Goal: Navigation & Orientation: Find specific page/section

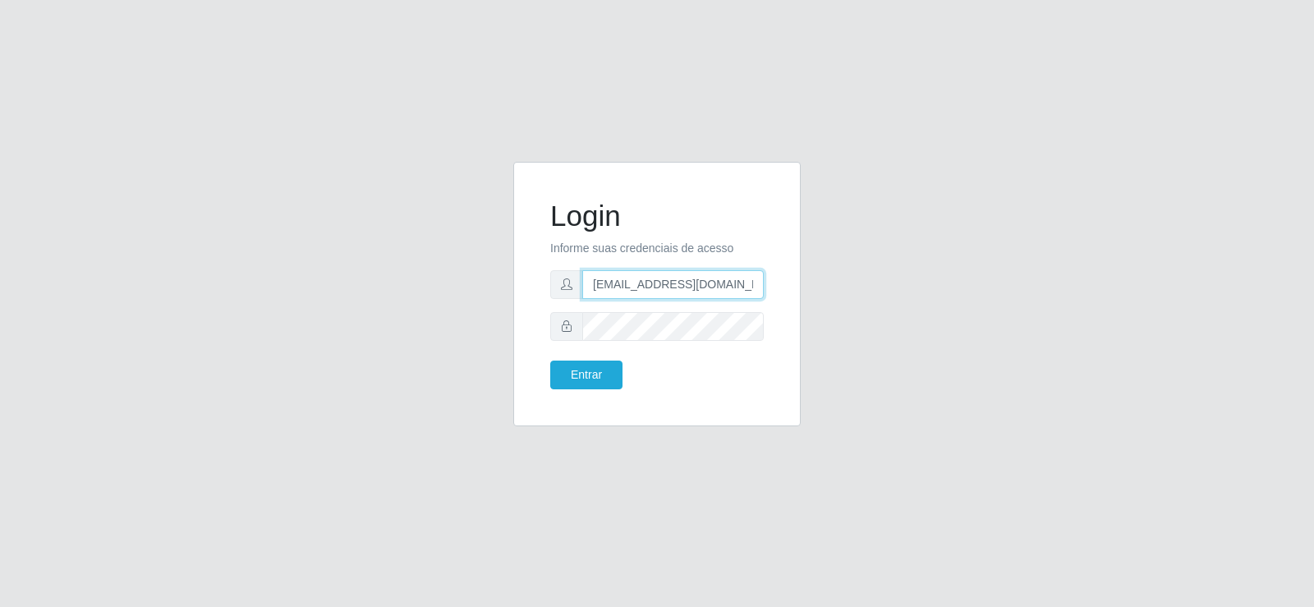
drag, startPoint x: 541, startPoint y: 313, endPoint x: 413, endPoint y: 331, distance: 129.4
click at [413, 331] on div "Login Informe suas credenciais de acesso [EMAIL_ADDRESS][DOMAIN_NAME] Entrar" at bounding box center [657, 304] width 937 height 284
type input "@[DOMAIN_NAME]"
drag, startPoint x: 678, startPoint y: 286, endPoint x: 532, endPoint y: 312, distance: 148.6
click at [532, 312] on div "Login Informe suas credenciais de acesso @[DOMAIN_NAME] Entrar" at bounding box center [657, 294] width 288 height 265
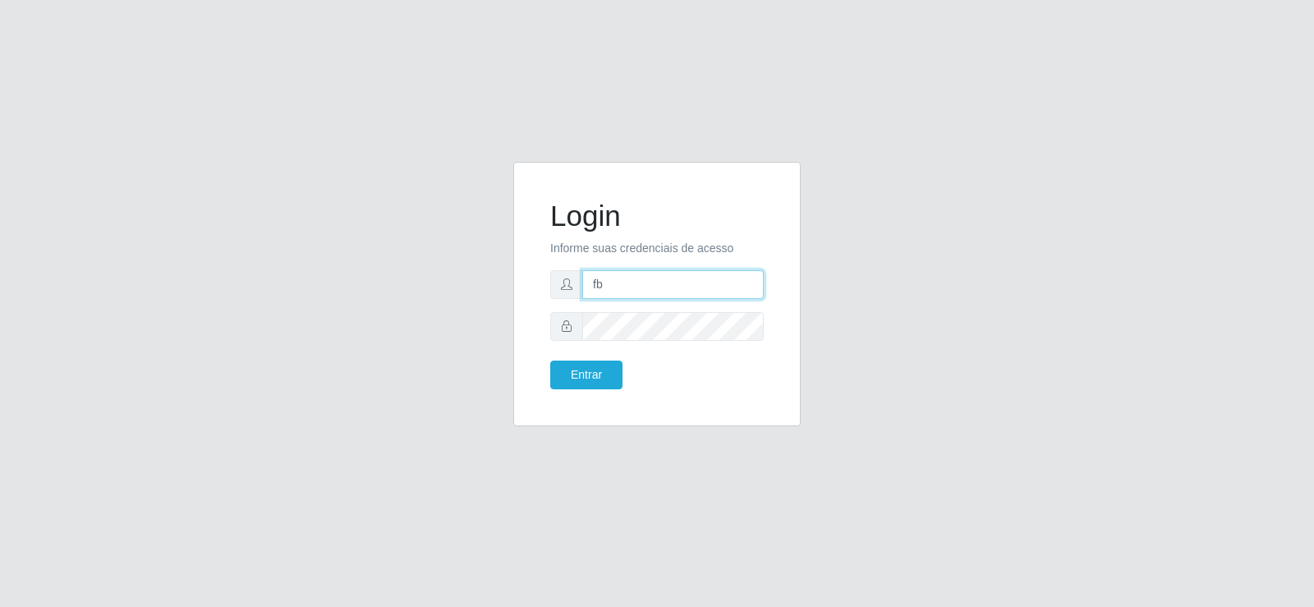
type input "[EMAIL_ADDRESS][DOMAIN_NAME]"
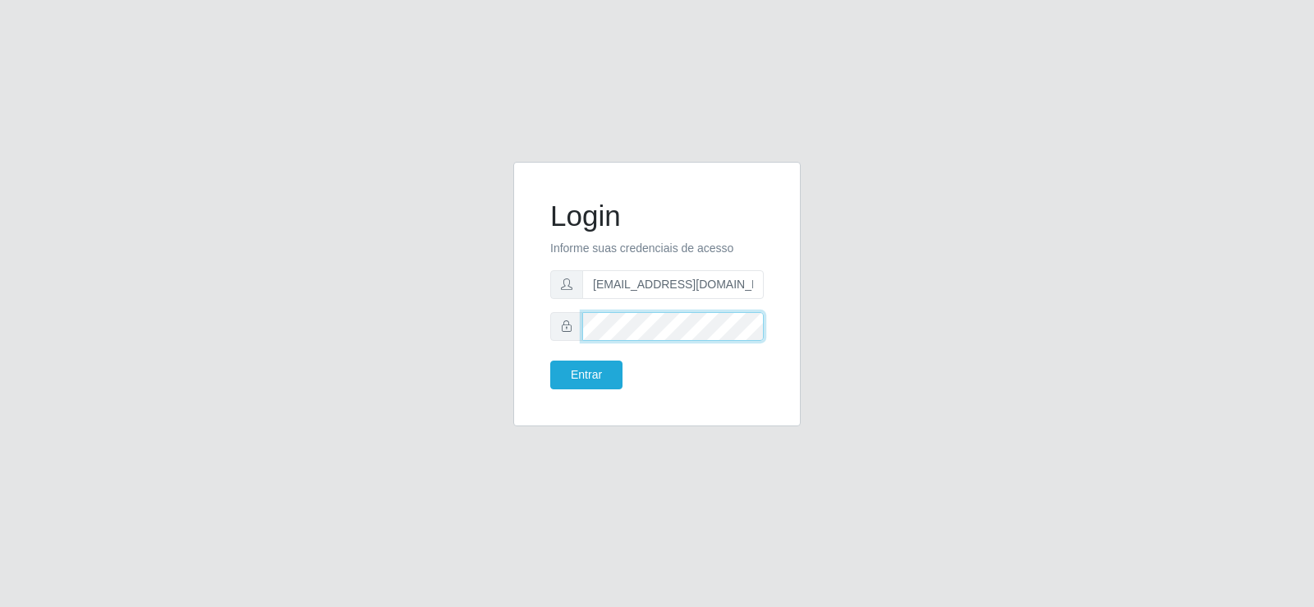
click at [460, 342] on div "Login Informe suas credenciais de acesso [EMAIL_ADDRESS][DOMAIN_NAME] Entrar" at bounding box center [657, 304] width 937 height 284
click at [604, 372] on button "Entrar" at bounding box center [586, 375] width 72 height 29
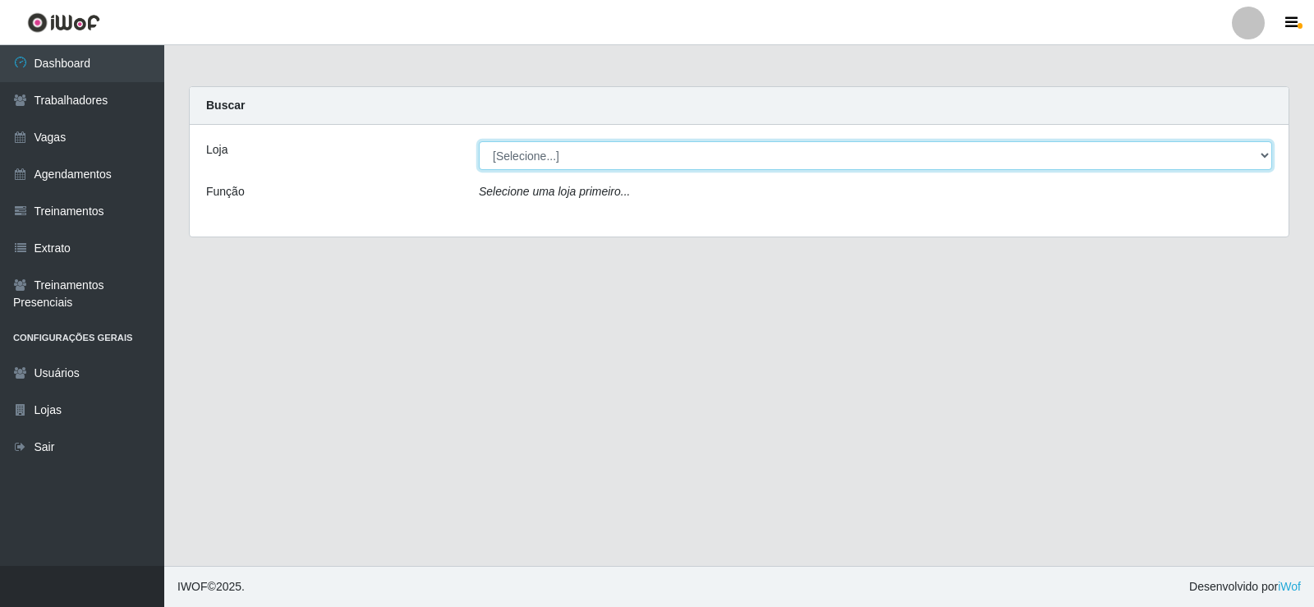
click at [622, 150] on select "[Selecione...] Supermercado Tadeu - [GEOGRAPHIC_DATA]" at bounding box center [876, 155] width 794 height 29
select select "195"
click at [479, 141] on select "[Selecione...] Supermercado Tadeu - [GEOGRAPHIC_DATA]" at bounding box center [876, 155] width 794 height 29
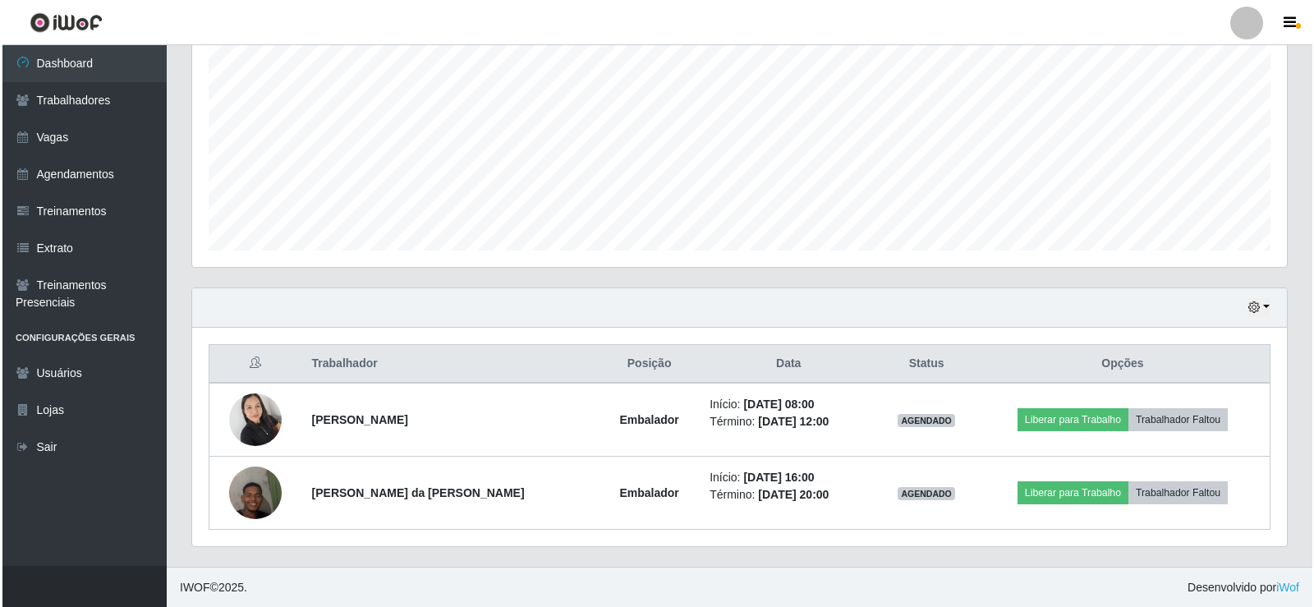
scroll to position [338, 0]
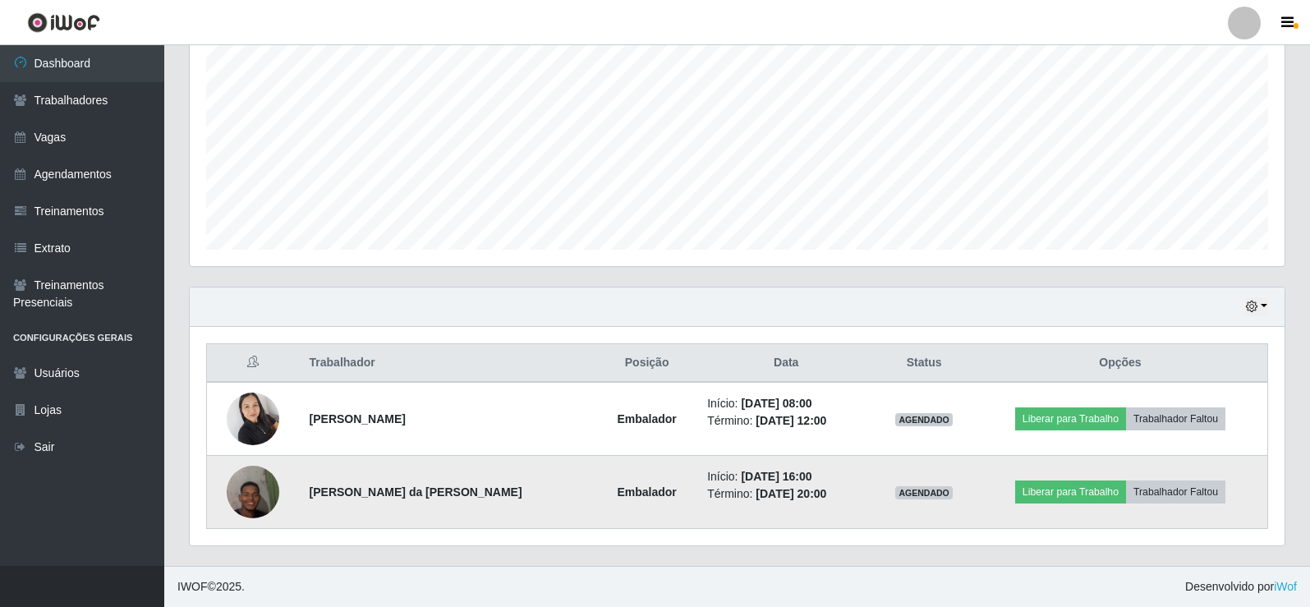
click at [253, 499] on img at bounding box center [253, 492] width 53 height 94
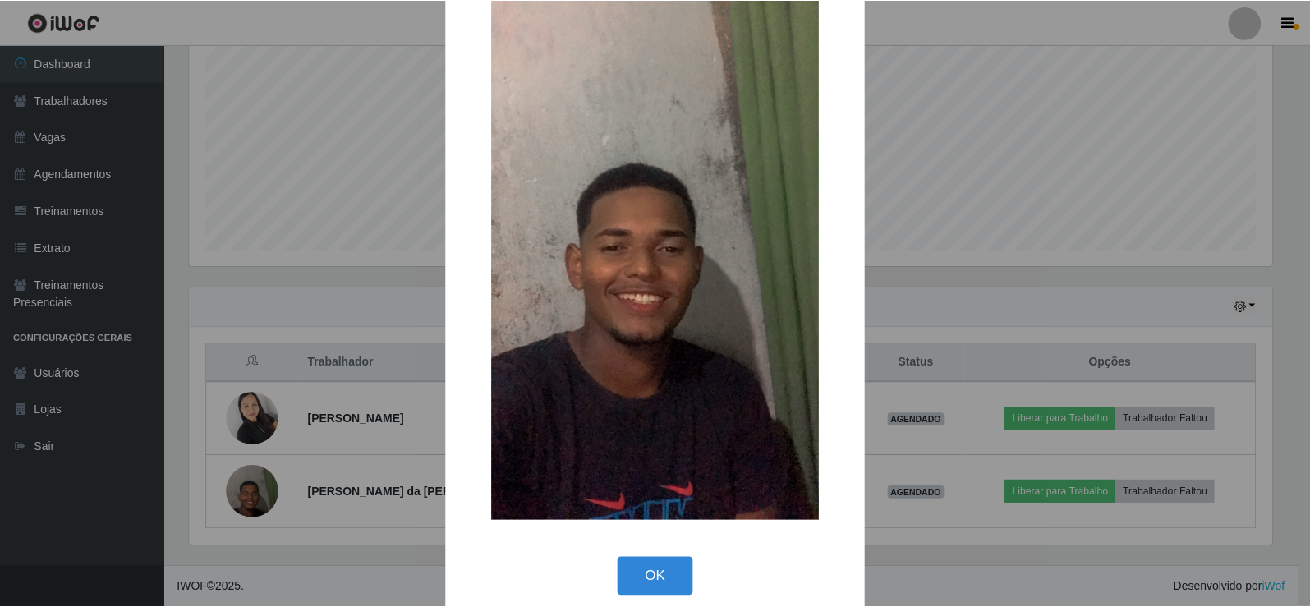
scroll to position [121, 0]
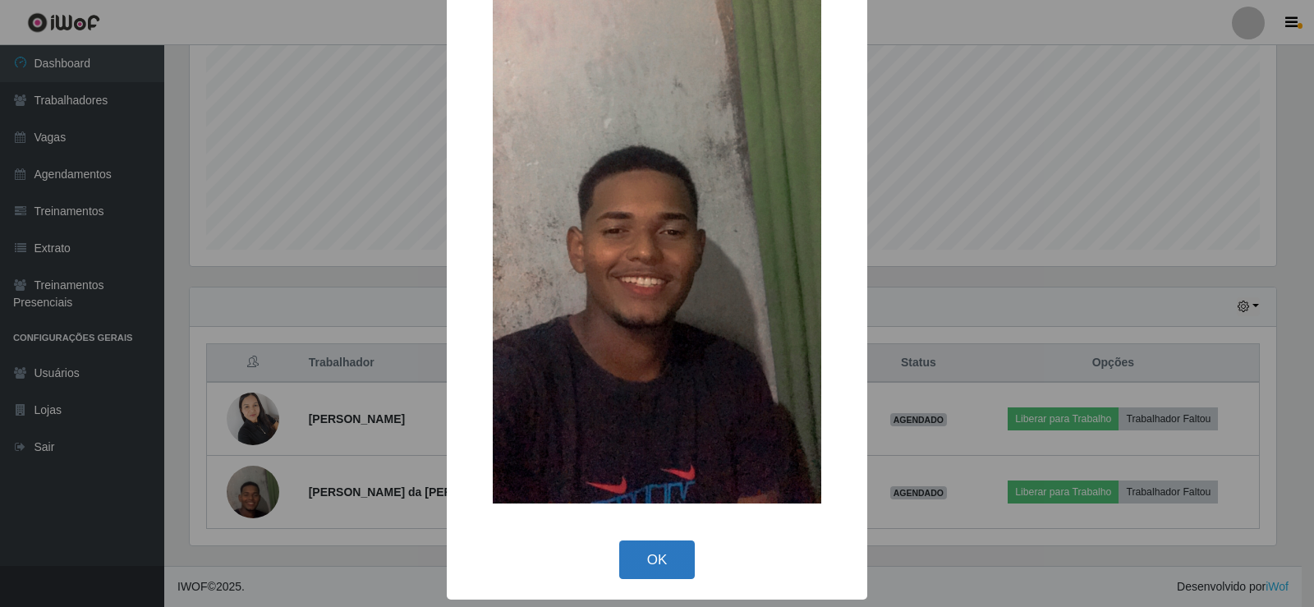
click at [659, 552] on button "OK" at bounding box center [657, 560] width 76 height 39
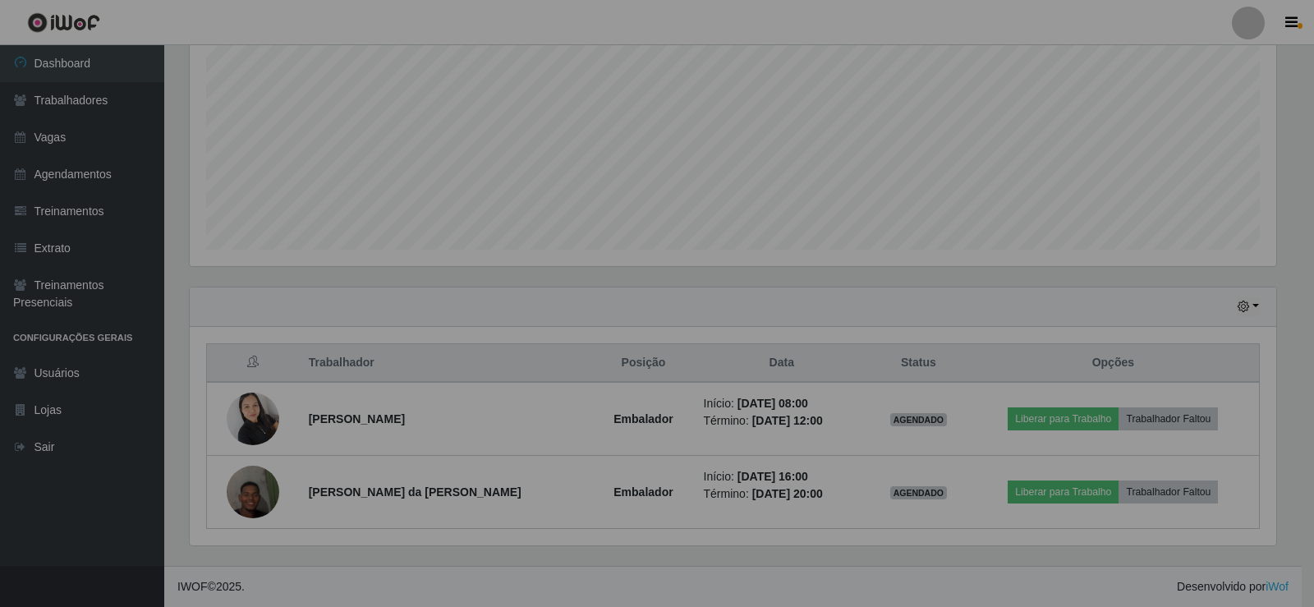
click at [659, 552] on div "× OK Cancel" at bounding box center [657, 303] width 1314 height 607
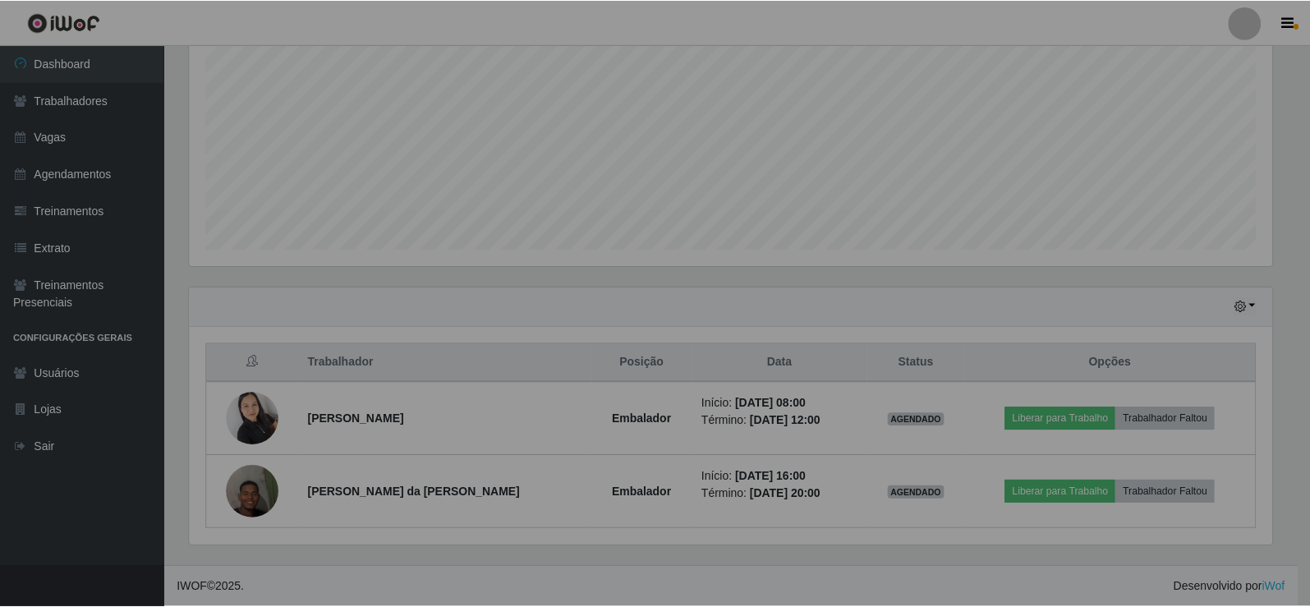
scroll to position [341, 1095]
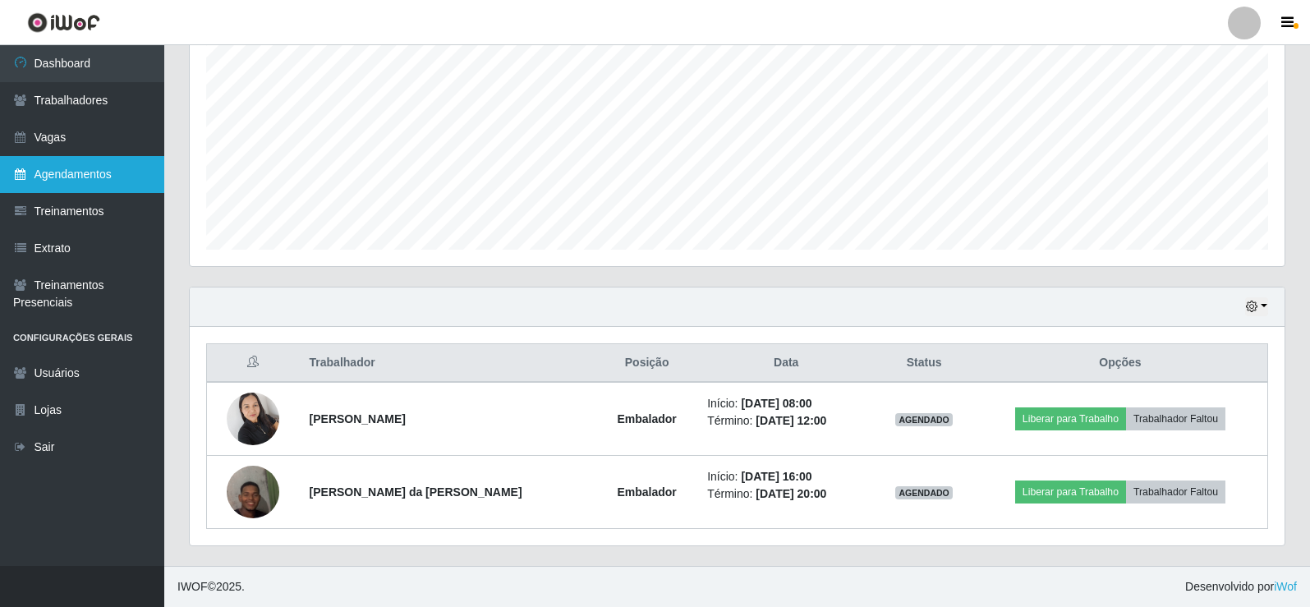
click at [67, 172] on link "Agendamentos" at bounding box center [82, 174] width 164 height 37
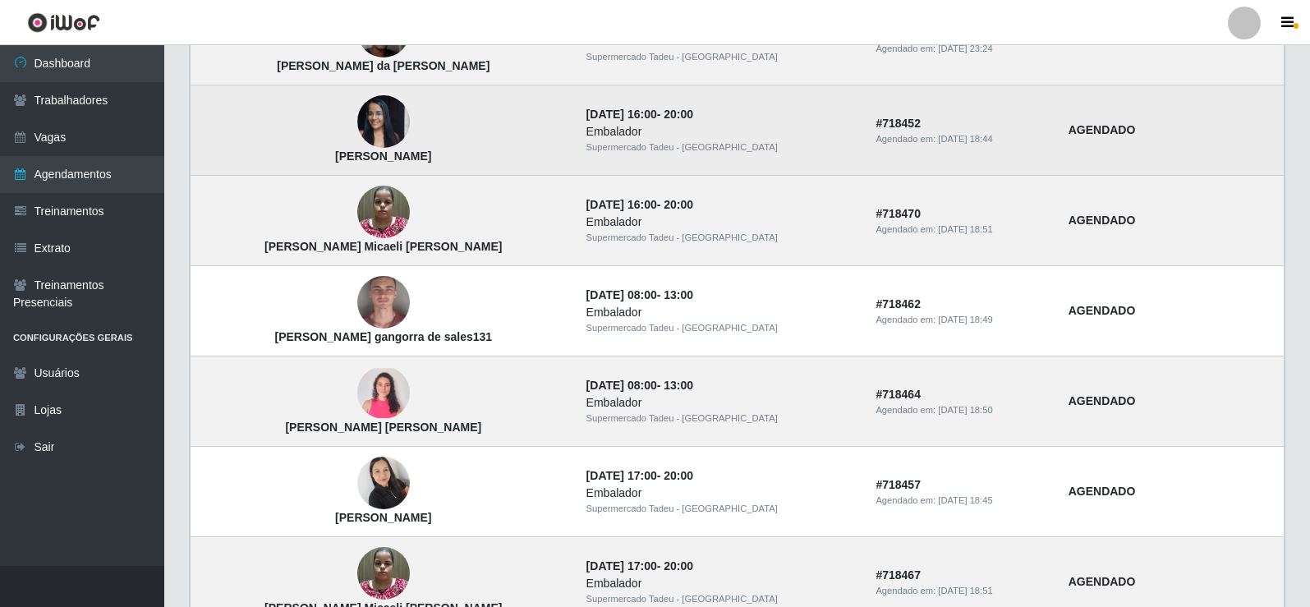
scroll to position [575, 0]
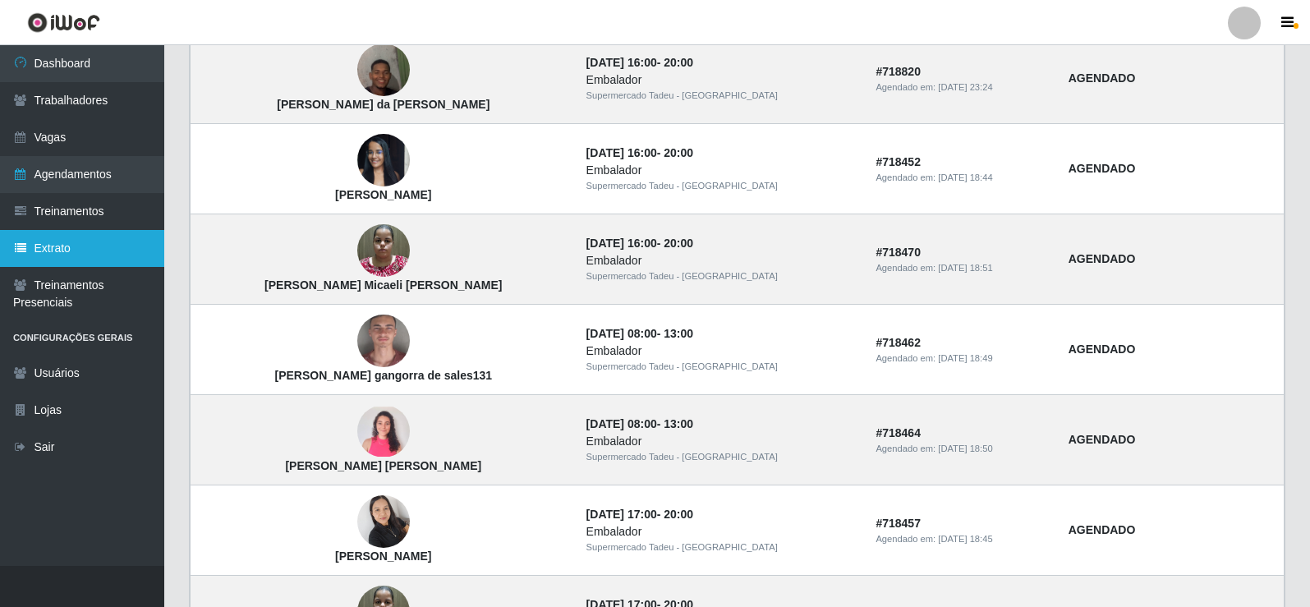
click at [77, 249] on link "Extrato" at bounding box center [82, 248] width 164 height 37
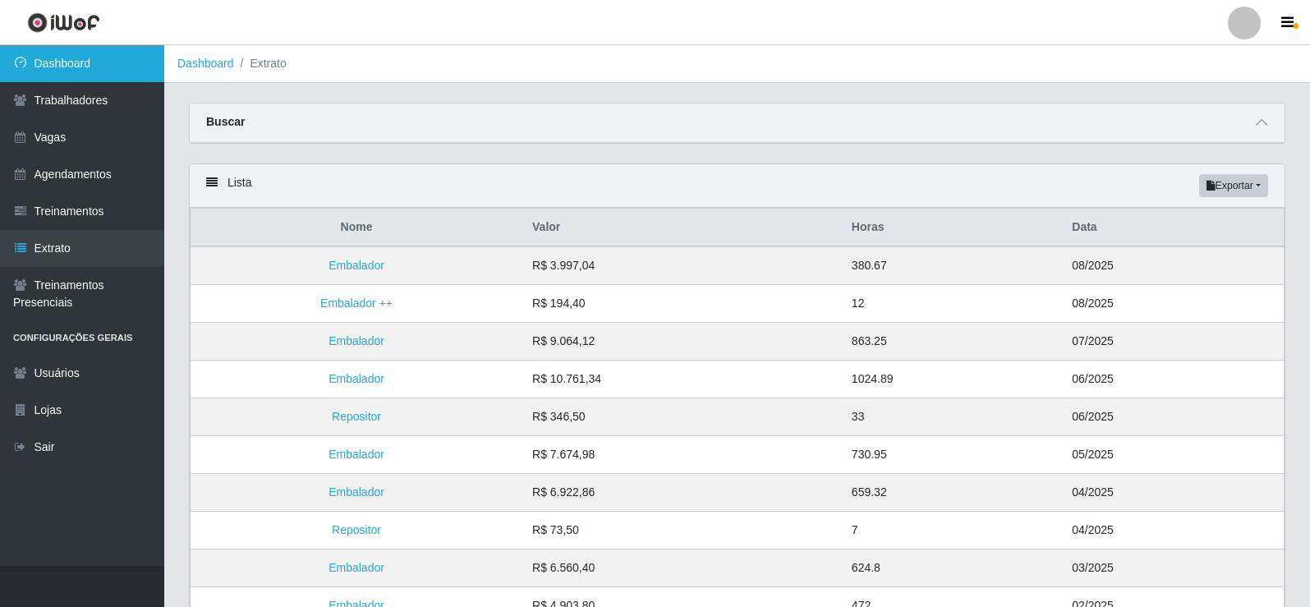
click at [108, 67] on link "Dashboard" at bounding box center [82, 63] width 164 height 37
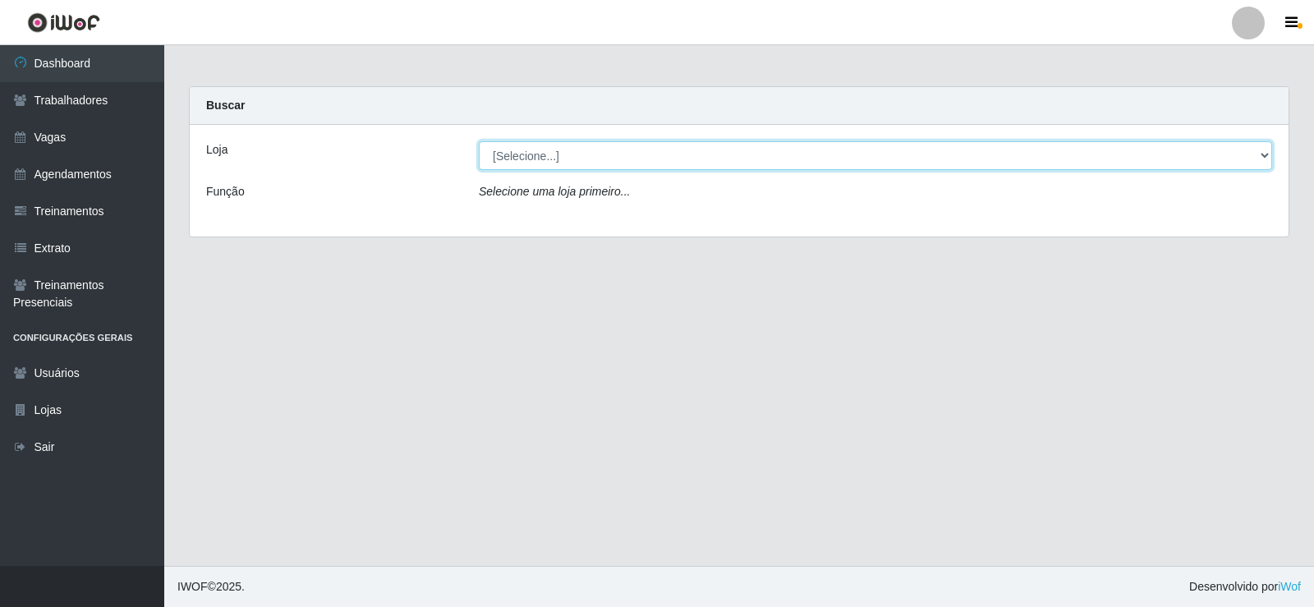
click at [575, 159] on select "[Selecione...] Supermercado Tadeu - [GEOGRAPHIC_DATA]" at bounding box center [876, 155] width 794 height 29
select select "195"
click at [479, 141] on select "[Selecione...] Supermercado Tadeu - [GEOGRAPHIC_DATA]" at bounding box center [876, 155] width 794 height 29
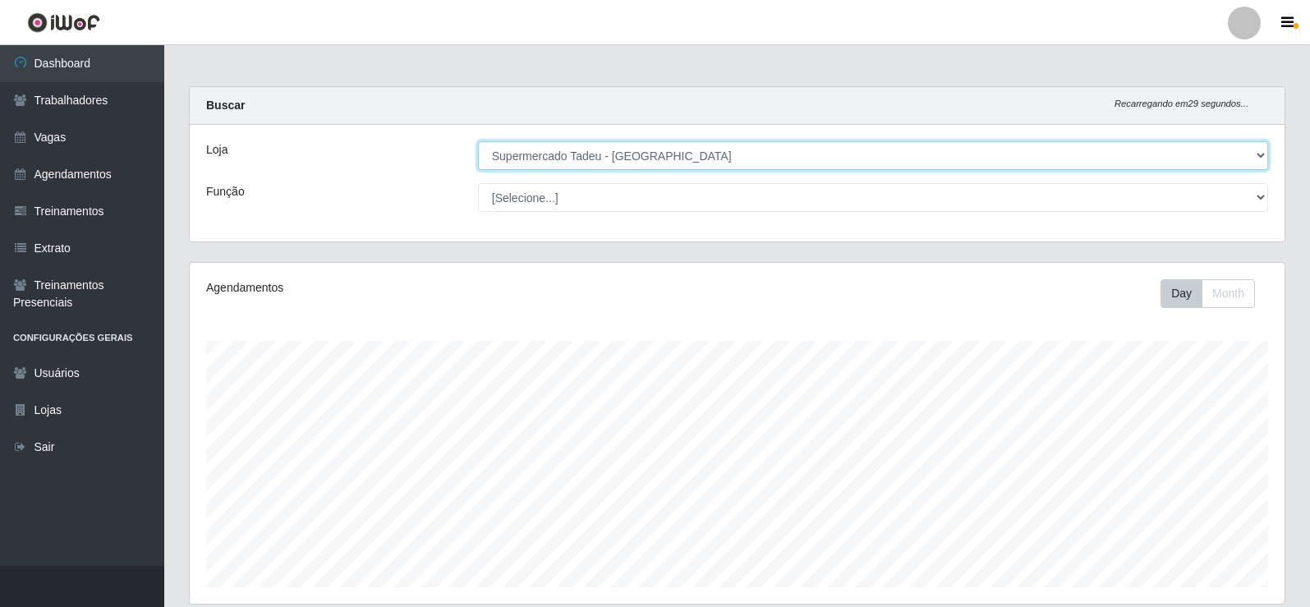
scroll to position [338, 0]
